Goal: Find specific page/section: Find specific page/section

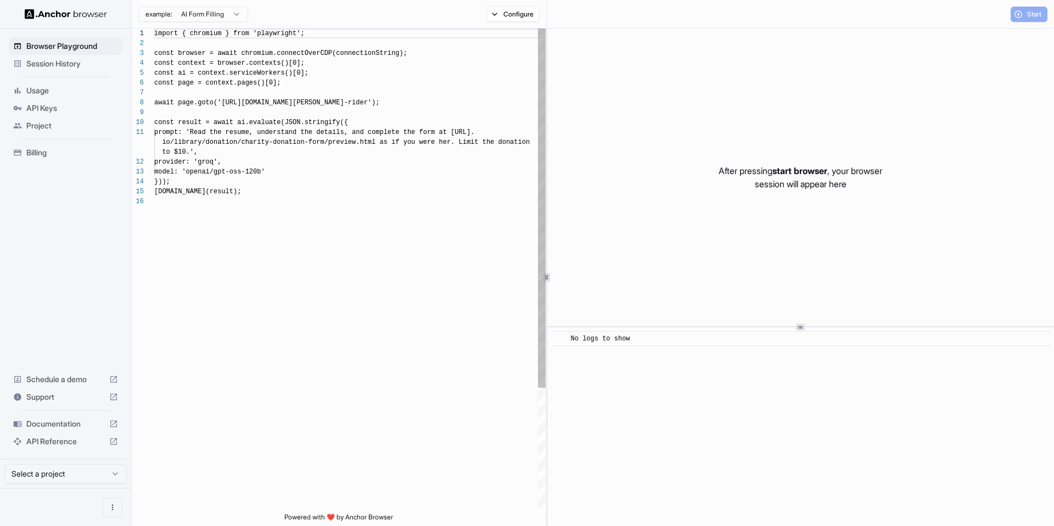
scroll to position [99, 0]
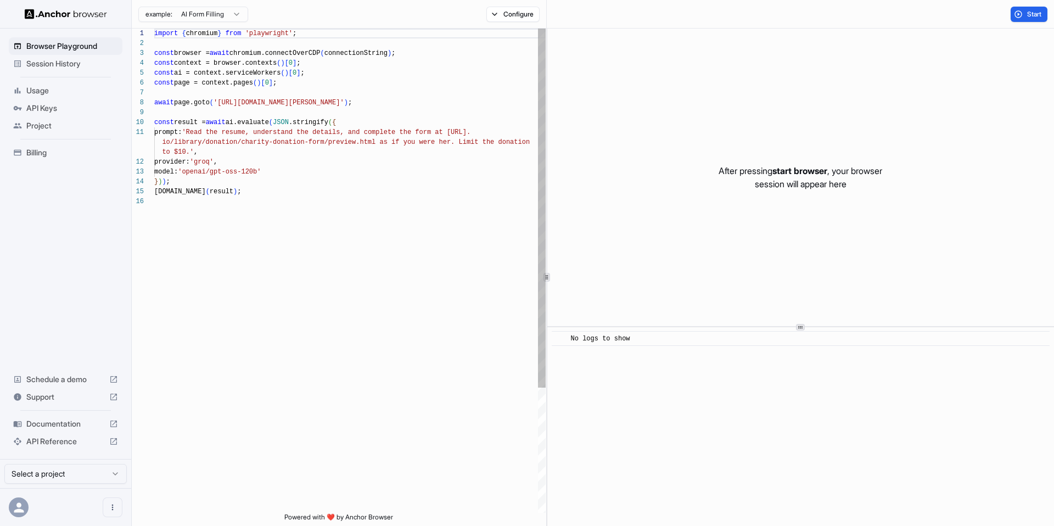
scroll to position [99, 0]
click at [1032, 10] on span "Start" at bounding box center [1034, 14] width 15 height 9
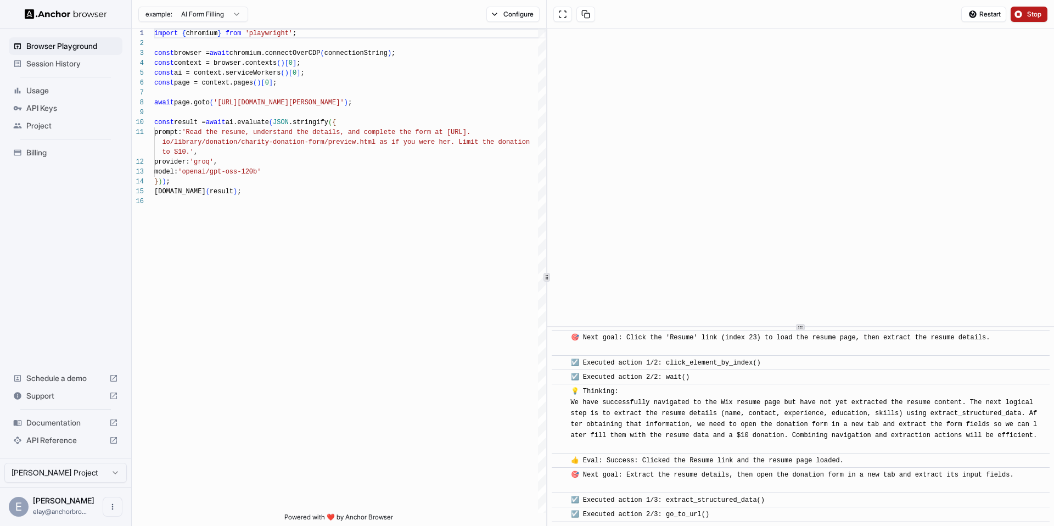
scroll to position [113, 0]
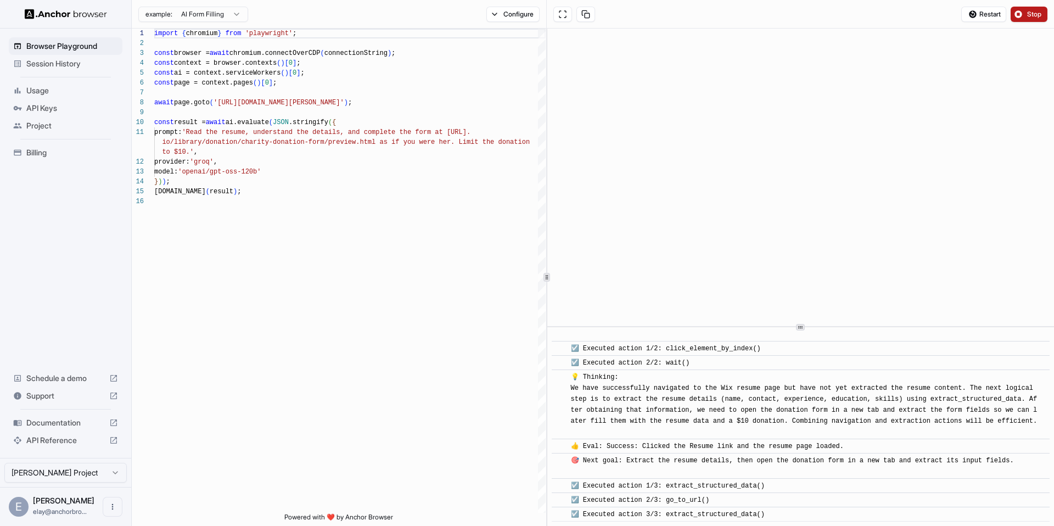
click at [1021, 19] on button "Stop" at bounding box center [1028, 14] width 37 height 15
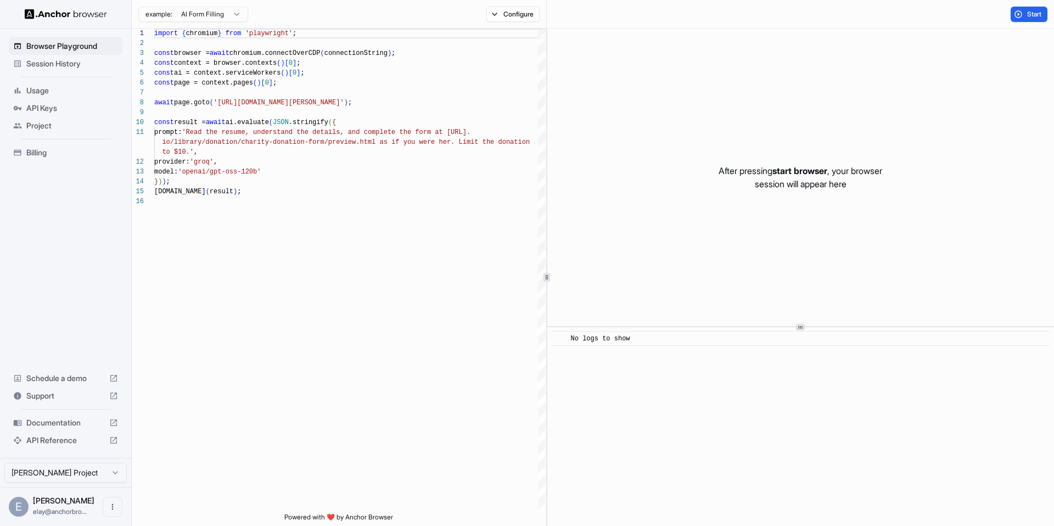
click at [83, 65] on span "Session History" at bounding box center [72, 63] width 92 height 11
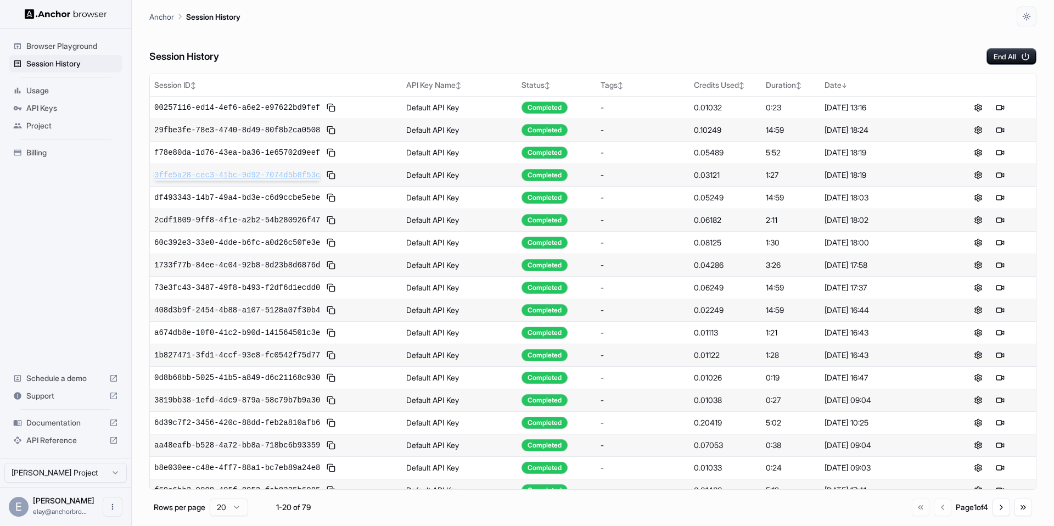
click at [263, 179] on span "3ffe5a28-cec3-41bc-9d92-7074d5b8f53c" at bounding box center [237, 175] width 166 height 11
